Goal: Find specific page/section

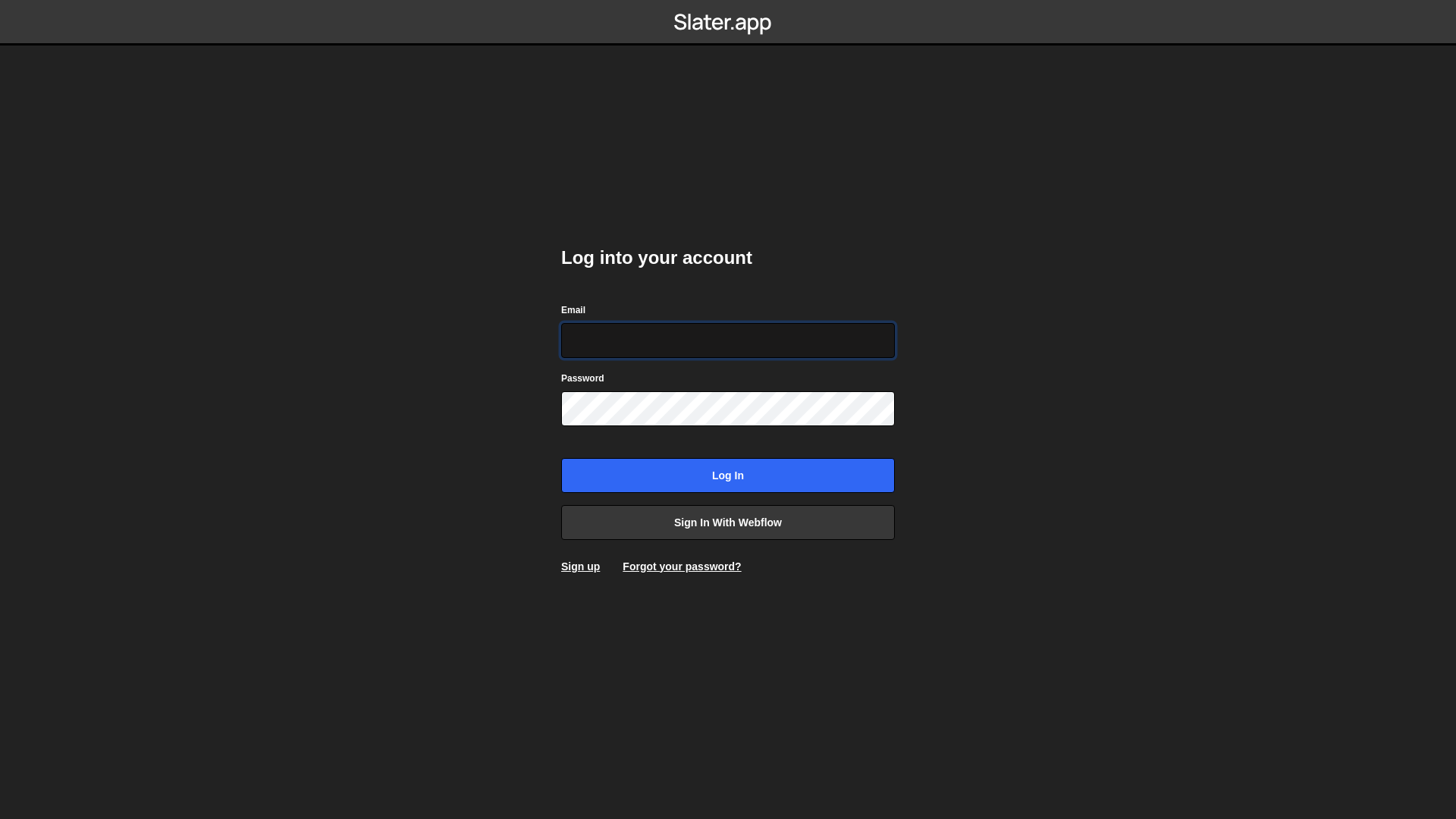
type input "frances@edgarallan.com"
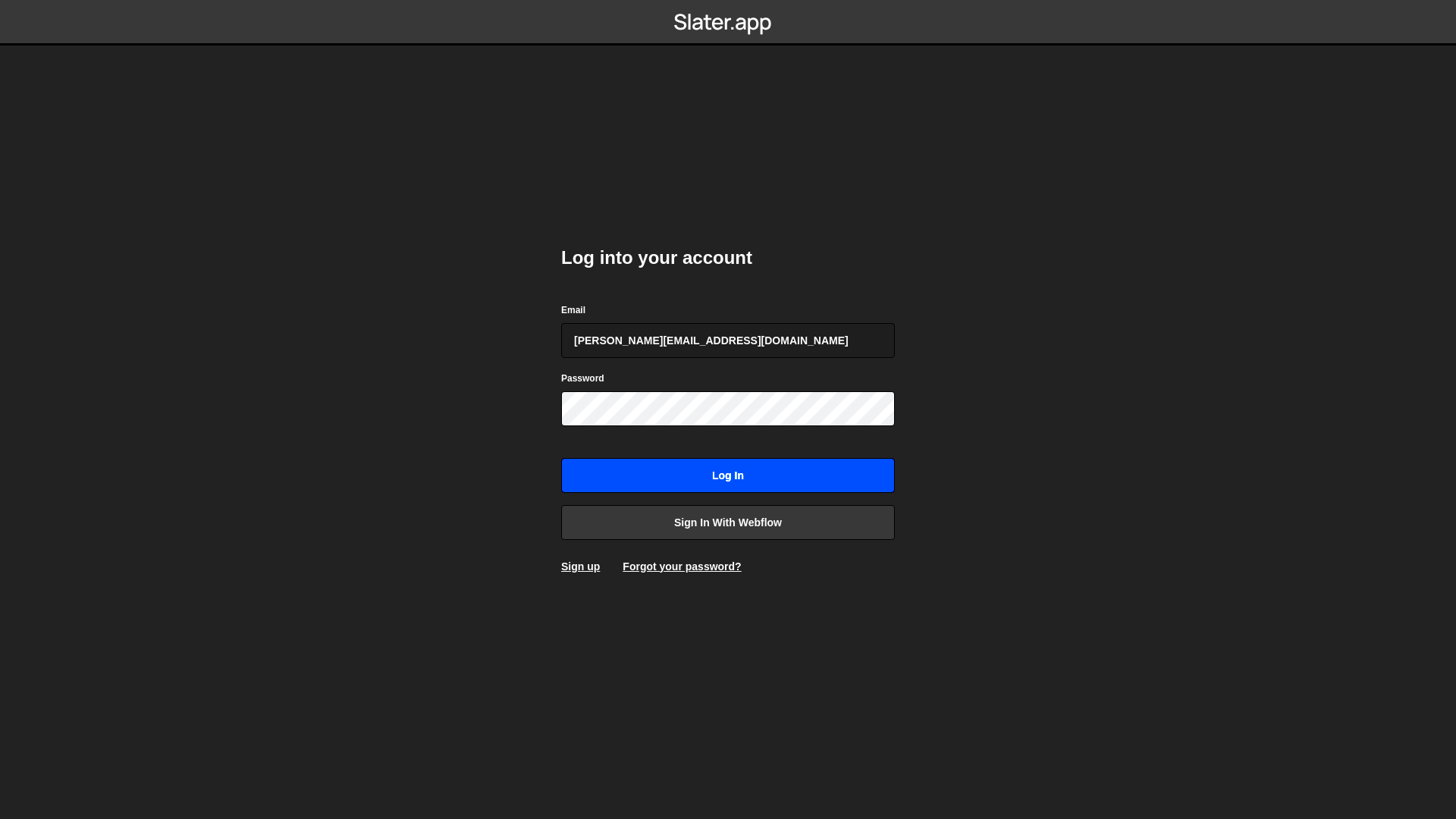
click at [699, 486] on input "Log in" at bounding box center [728, 476] width 334 height 35
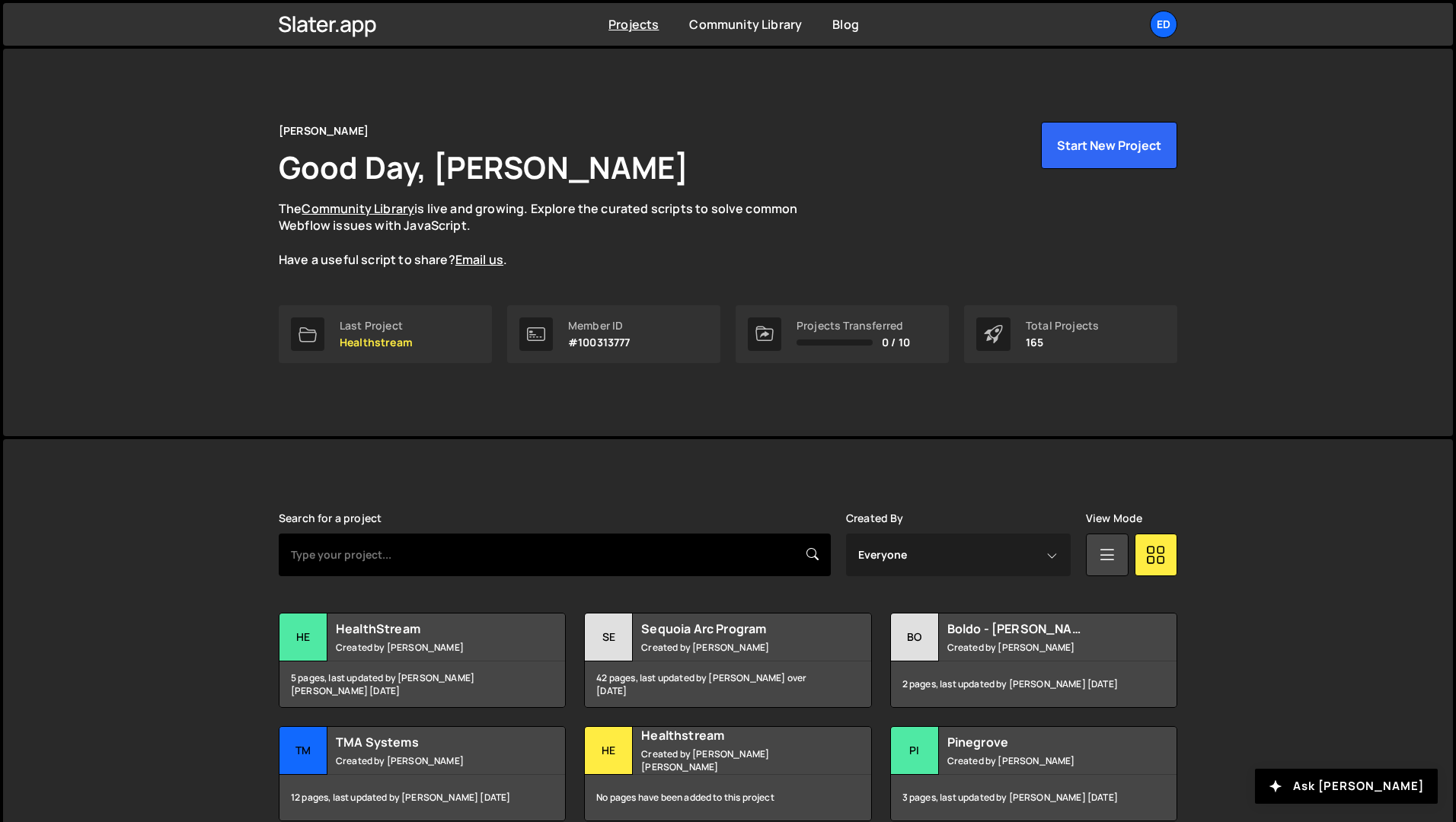
click at [418, 556] on input "text" at bounding box center [555, 555] width 552 height 43
type input "medialab"
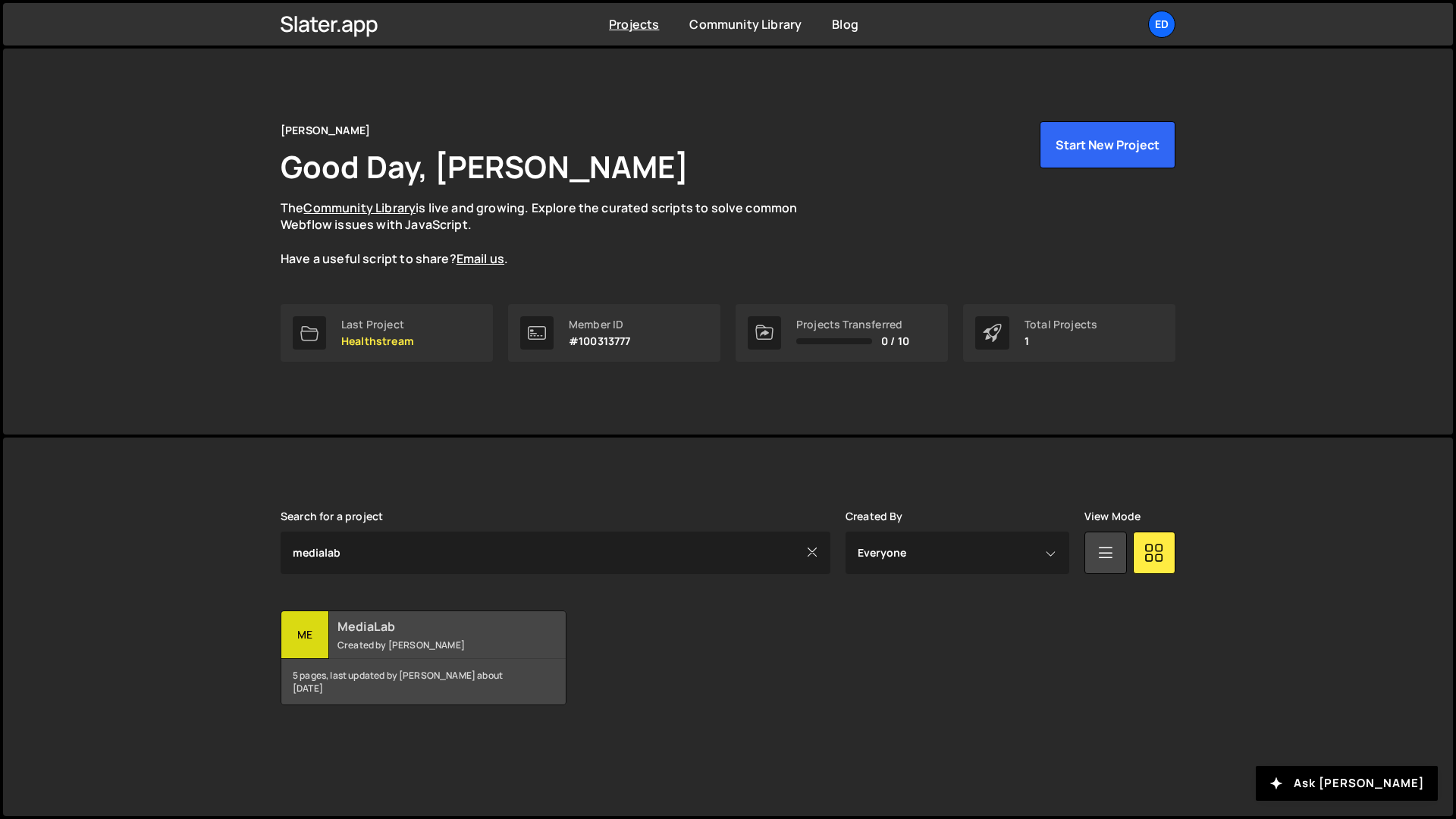
click at [378, 637] on div "MediaLab Created by Berno Mare" at bounding box center [423, 635] width 284 height 47
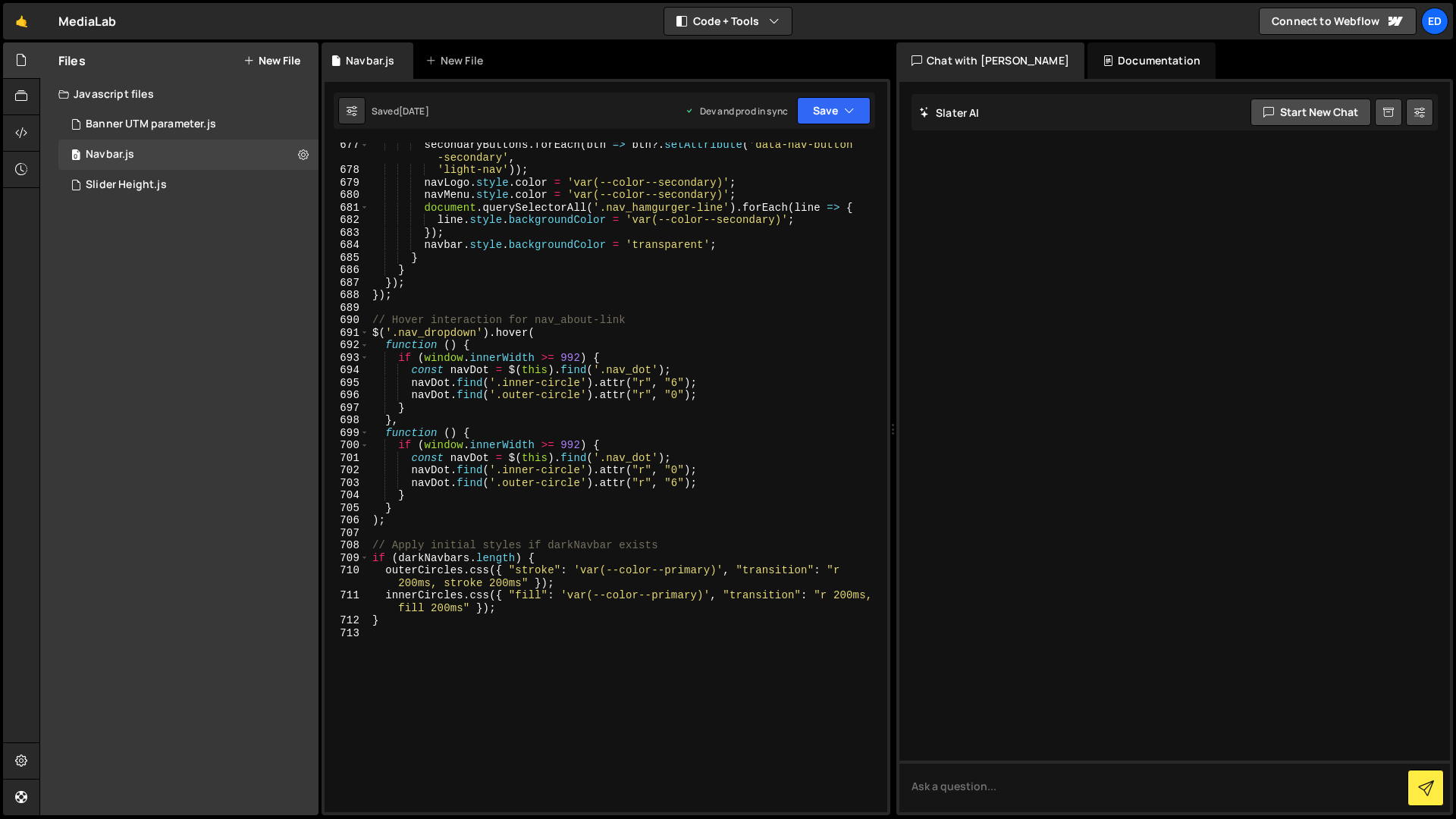
scroll to position [9344, 0]
click at [393, 632] on div "secondaryButtons . forEach ( btn => btn ?. setAttribute ( 'data-nav-button -sec…" at bounding box center [625, 489] width 512 height 707
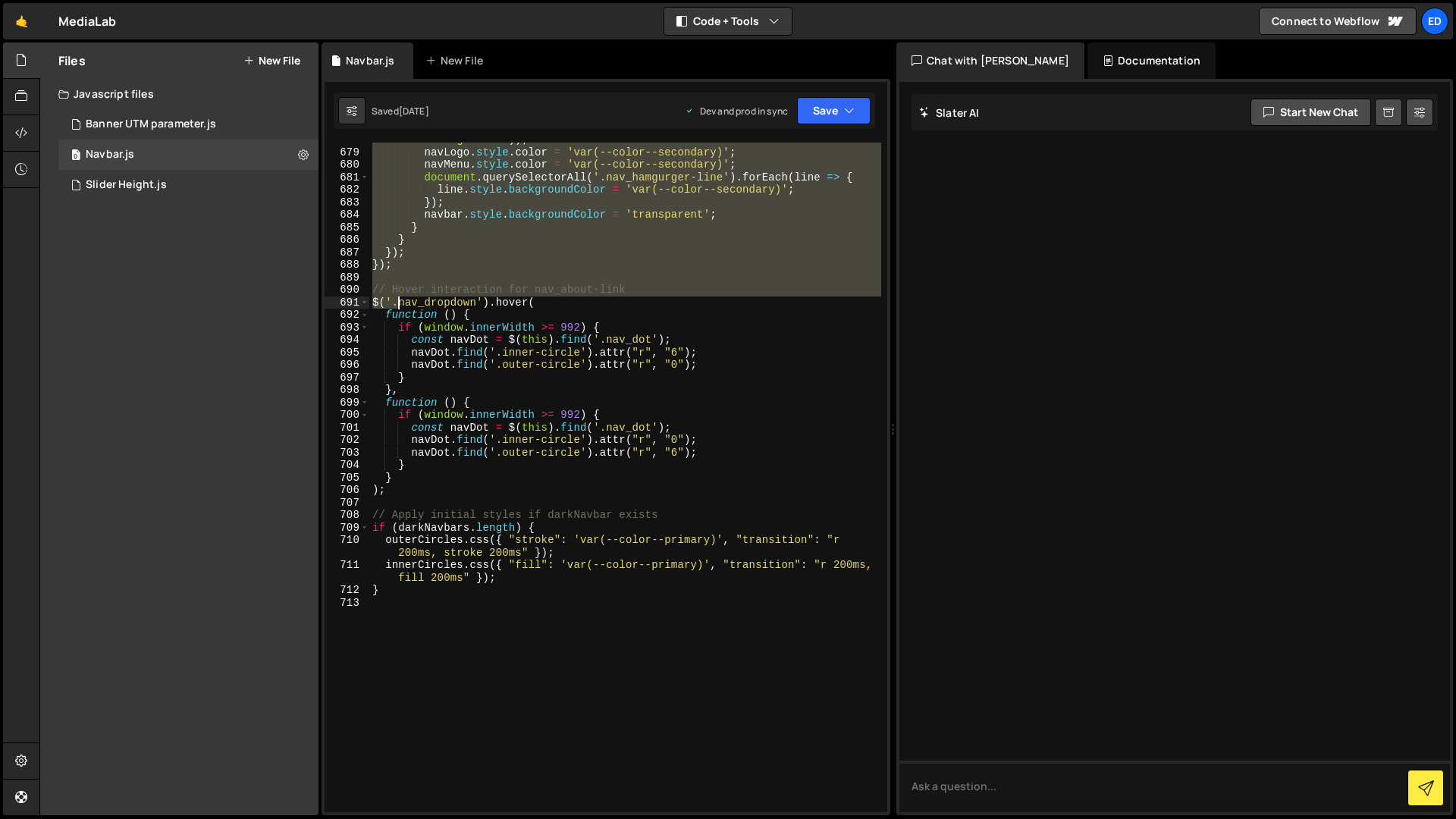
scroll to position [9495, 0]
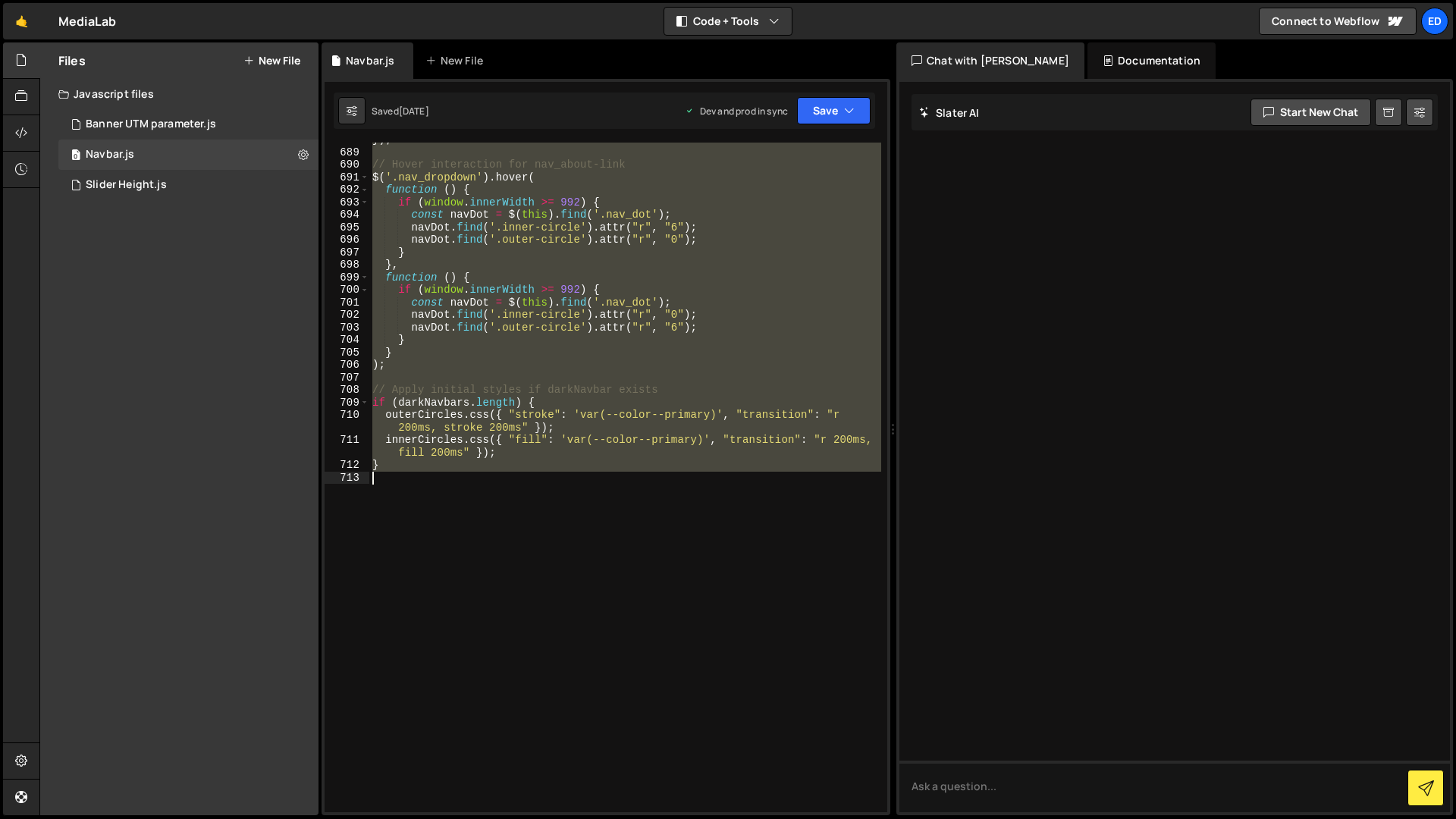
drag, startPoint x: 370, startPoint y: 220, endPoint x: 403, endPoint y: 496, distance: 278.0
click at [403, 496] on div "}) ; // Hover interaction for nav_about-link $ ( '.nav_dropdown' ) . hover ( fu…" at bounding box center [625, 480] width 512 height 694
type textarea "}"
